Goal: Navigation & Orientation: Find specific page/section

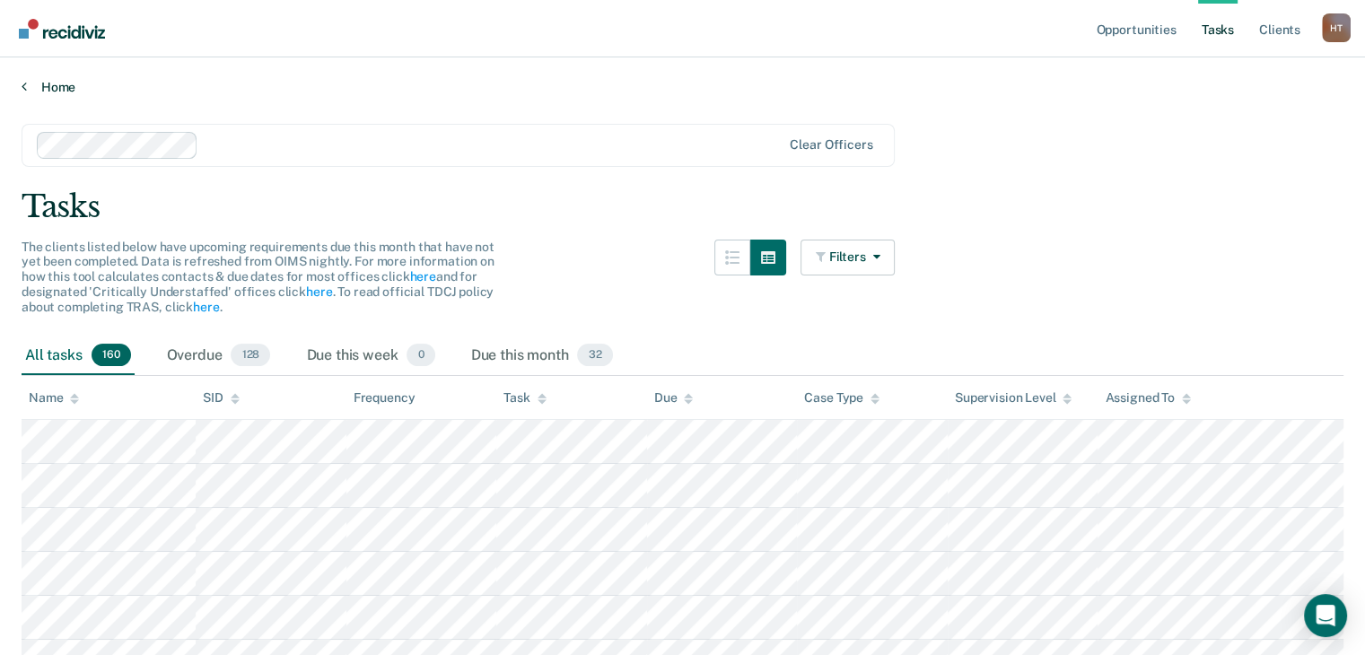
click at [32, 90] on link "Home" at bounding box center [683, 87] width 1322 height 16
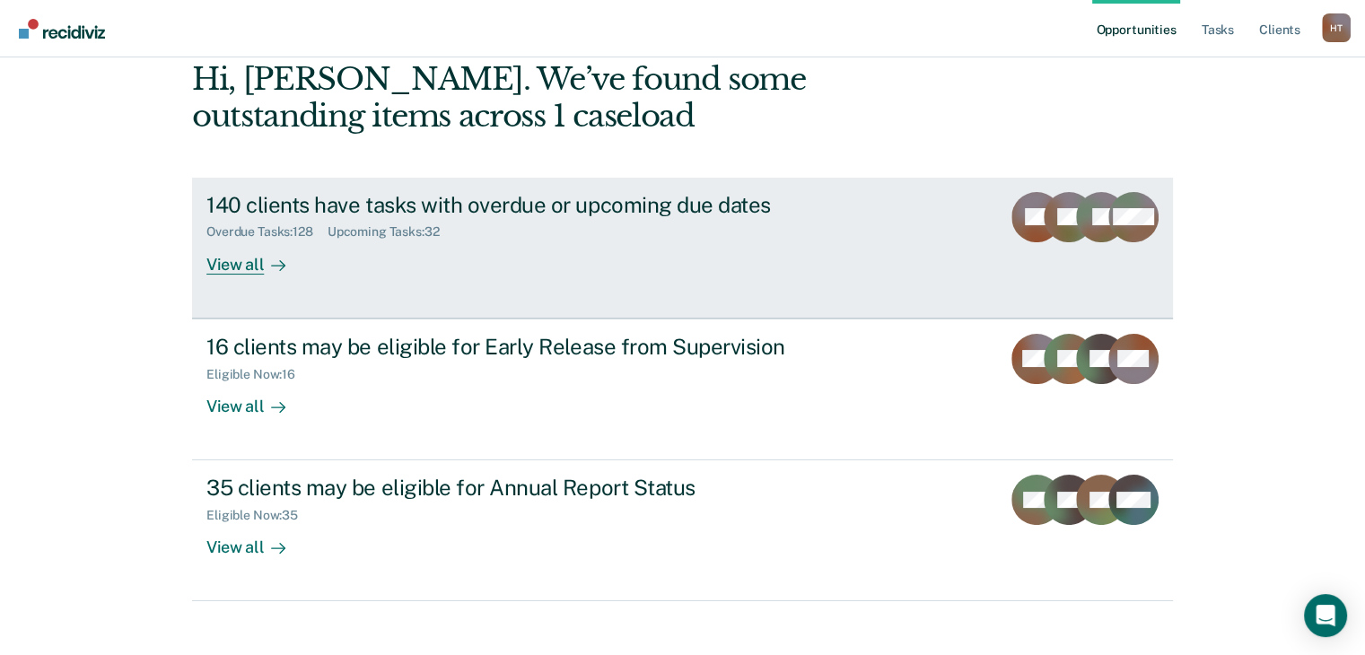
scroll to position [108, 0]
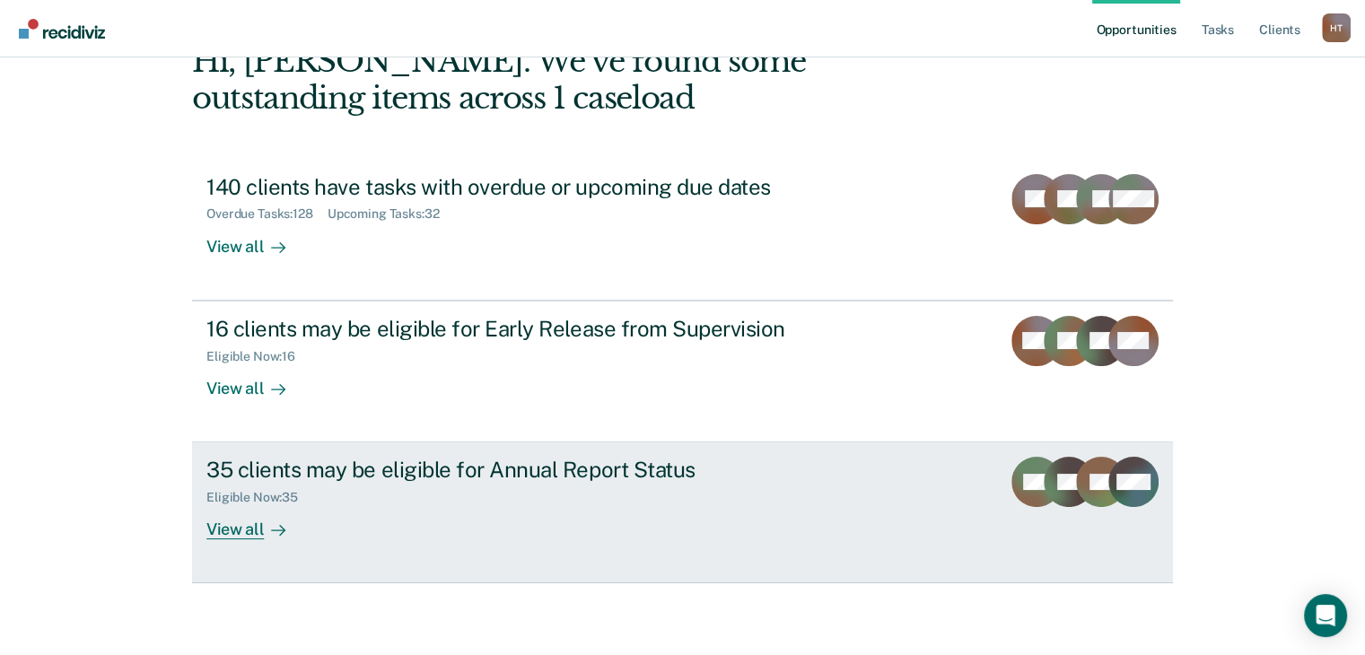
click at [248, 529] on div "View all" at bounding box center [256, 522] width 101 height 35
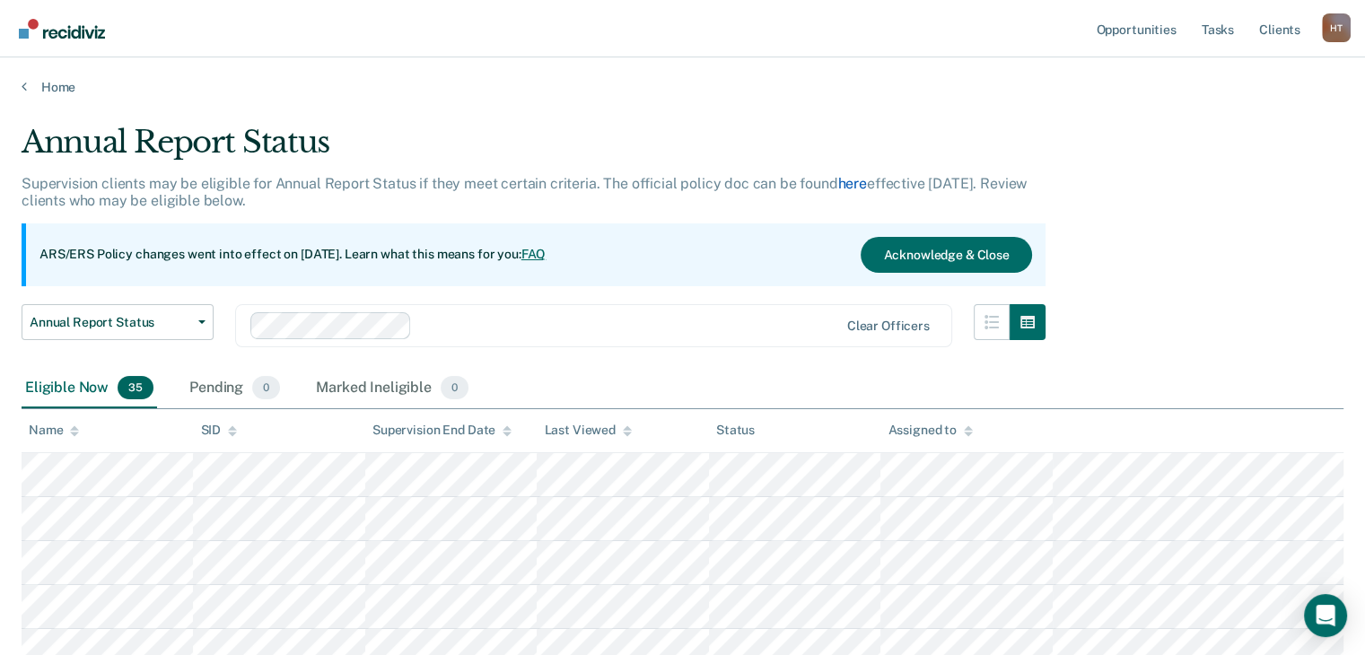
click at [857, 187] on link "here" at bounding box center [852, 183] width 29 height 17
